Goal: Information Seeking & Learning: Learn about a topic

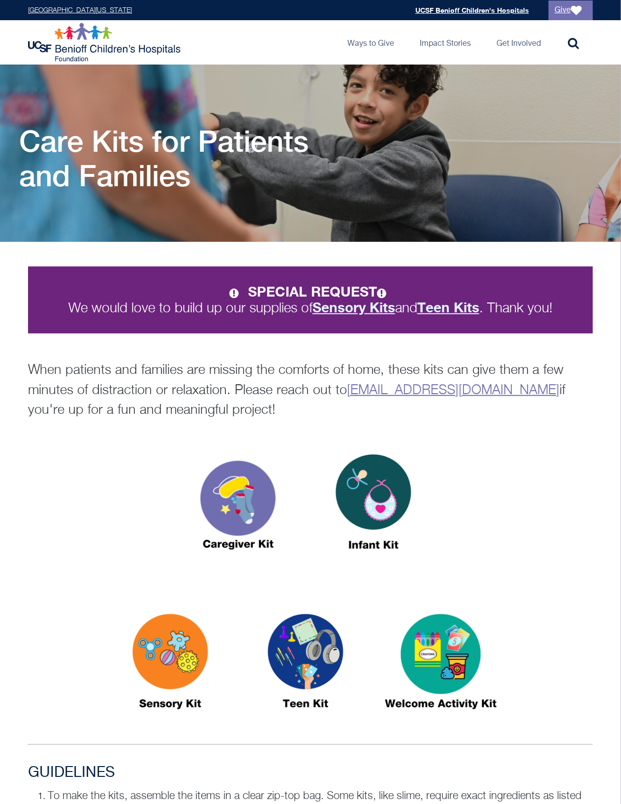
click at [151, 649] on img at bounding box center [170, 666] width 123 height 142
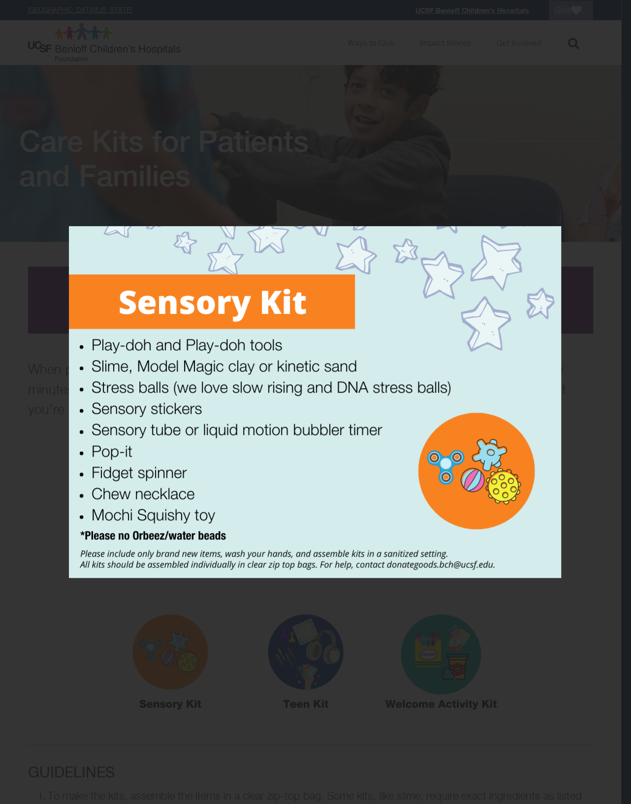
click at [249, 688] on div at bounding box center [315, 402] width 631 height 804
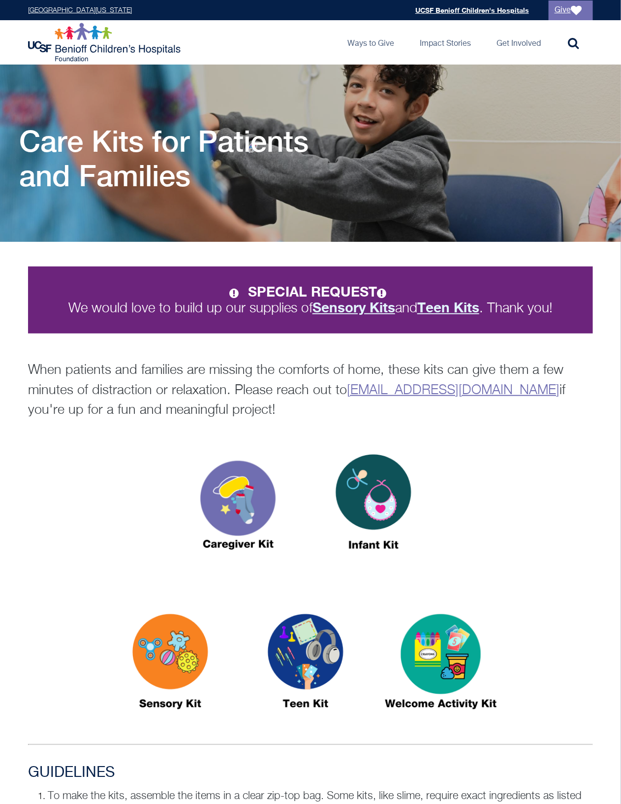
click at [308, 674] on img at bounding box center [305, 666] width 123 height 142
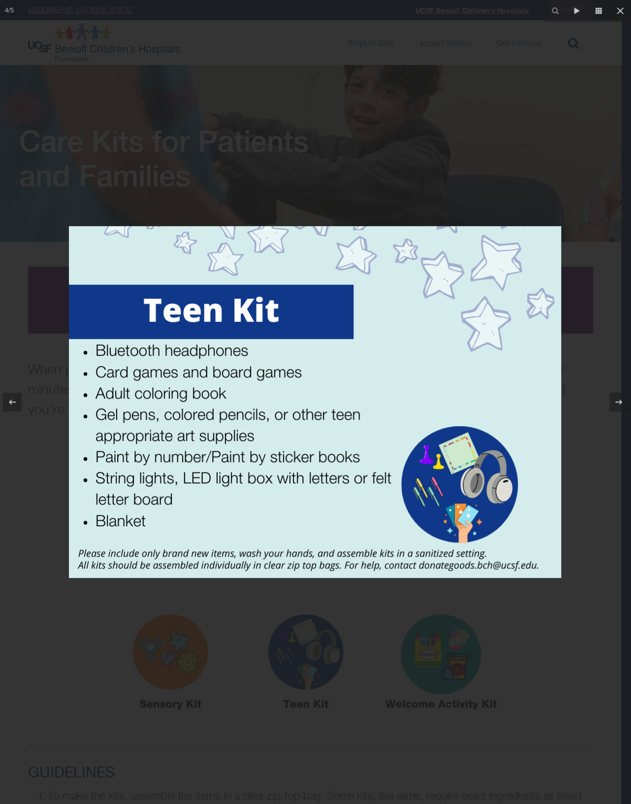
click at [275, 194] on div at bounding box center [315, 402] width 631 height 804
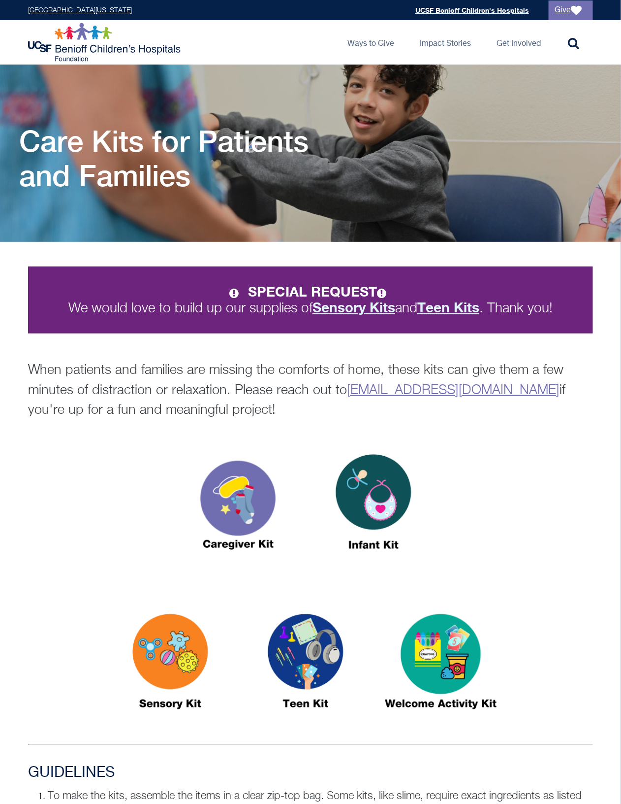
click at [298, 680] on img at bounding box center [305, 666] width 123 height 142
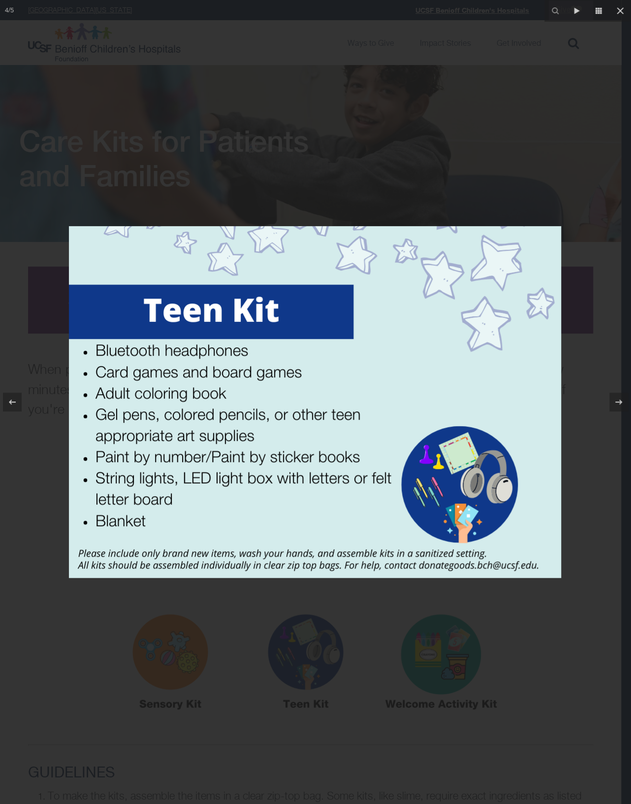
click at [342, 80] on div at bounding box center [315, 402] width 631 height 804
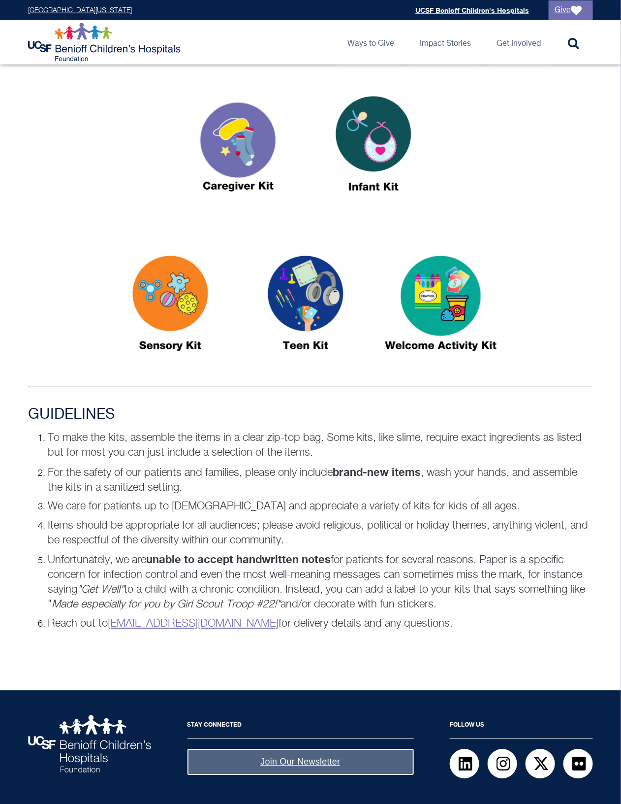
scroll to position [388, 0]
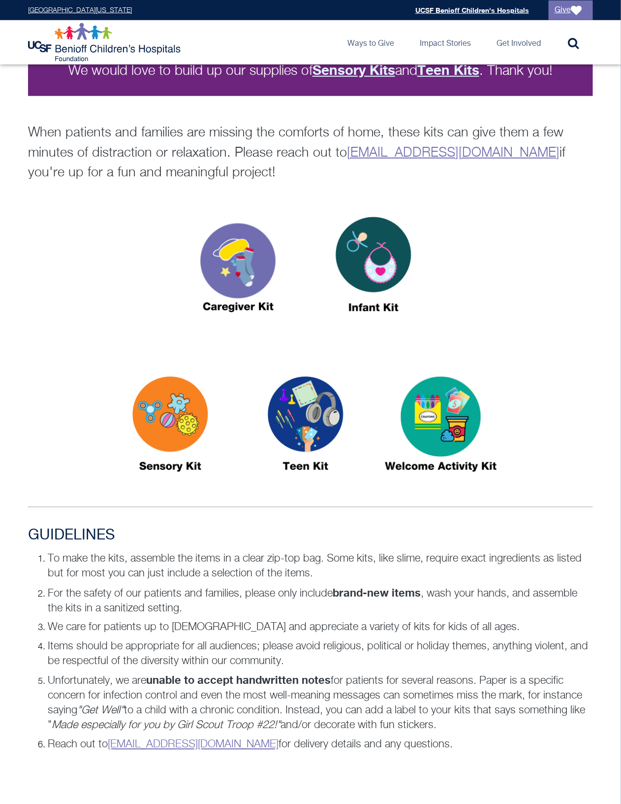
scroll to position [182, 0]
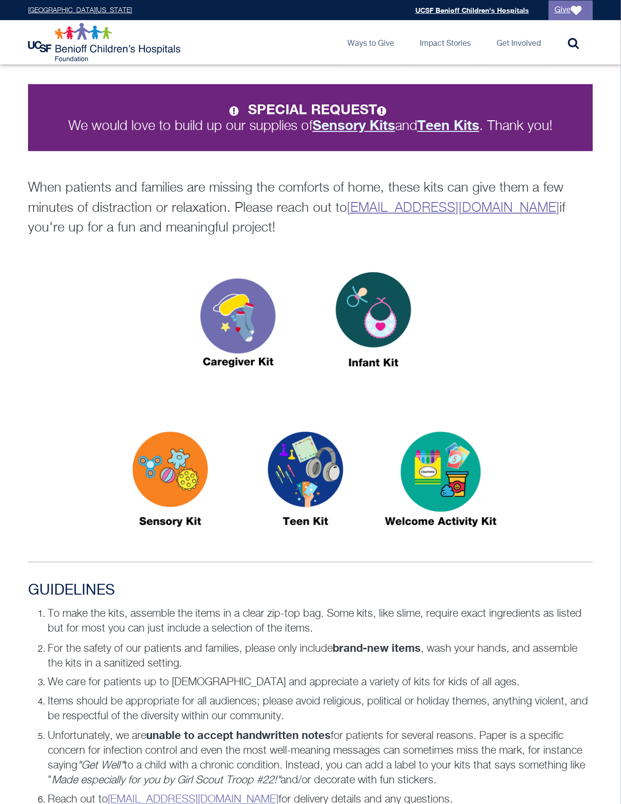
click at [131, 175] on div "SPECIAL REQUEST We would love to build up our supplies of Sensory Kits and Teen…" at bounding box center [310, 161] width 583 height 154
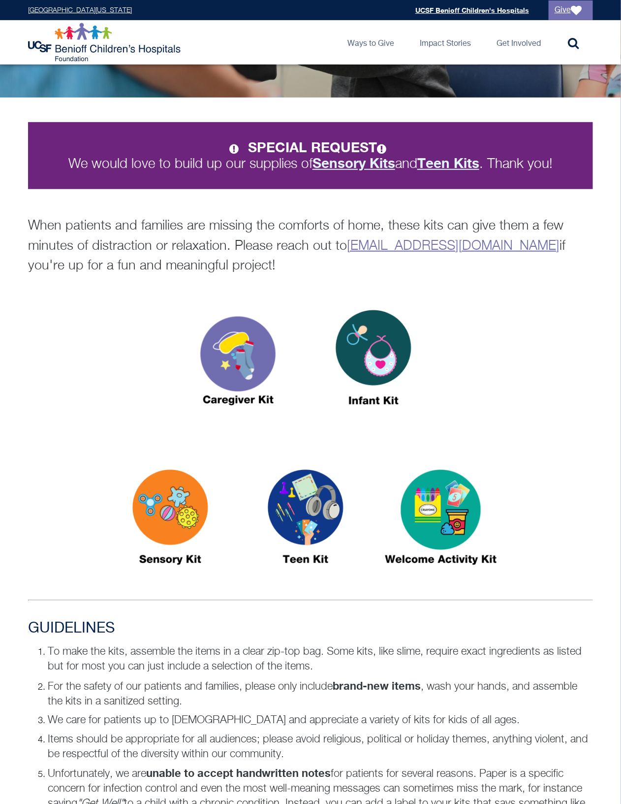
scroll to position [0, 0]
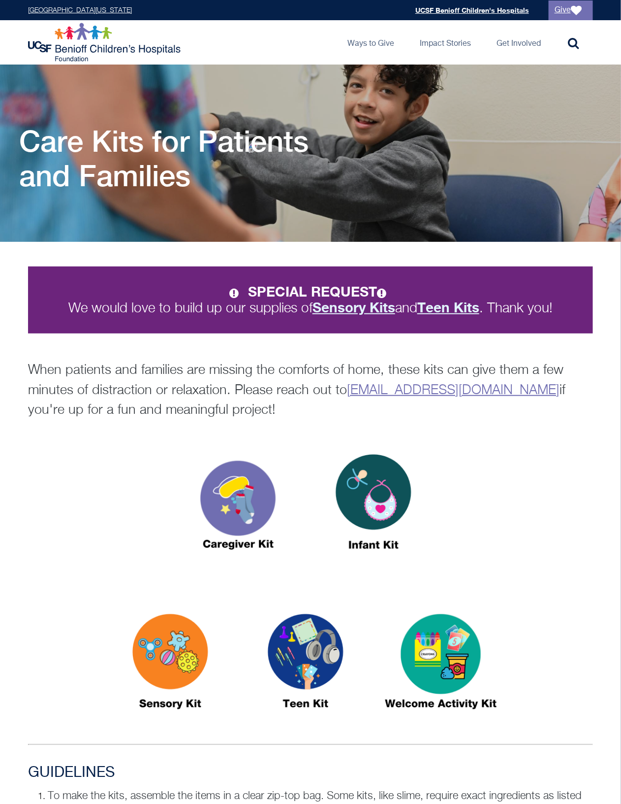
click at [601, 92] on div at bounding box center [310, 153] width 621 height 177
